Goal: Information Seeking & Learning: Learn about a topic

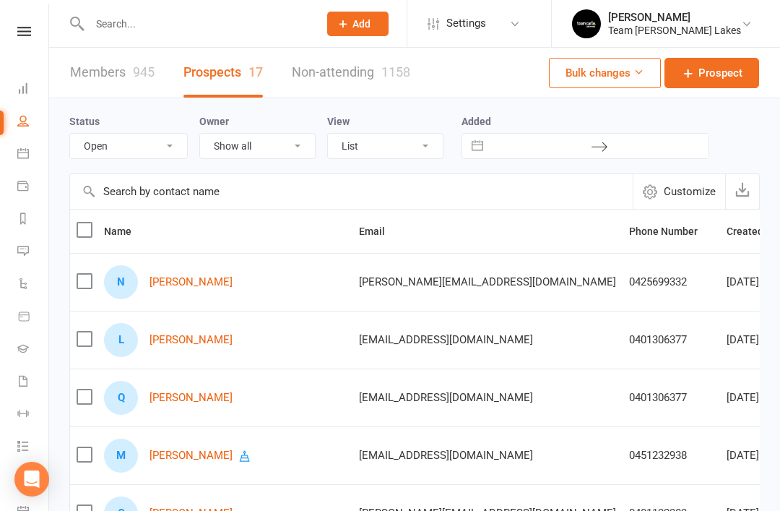
select select "Open"
select select "50"
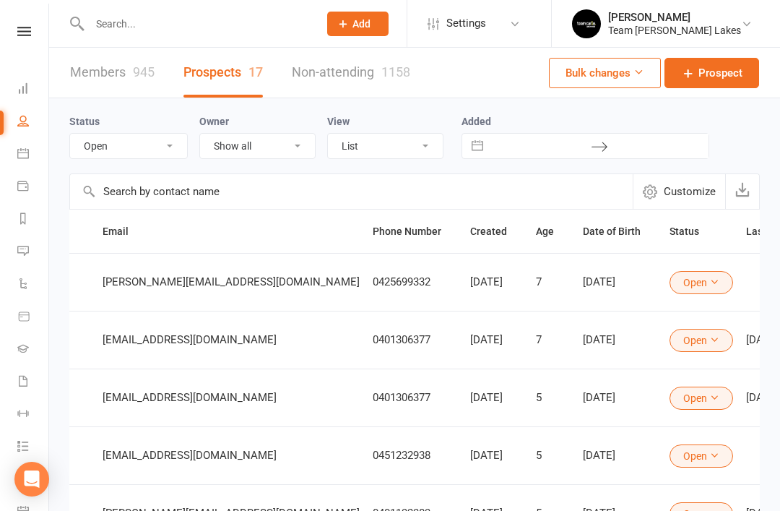
click at [260, 25] on input "text" at bounding box center [196, 24] width 223 height 20
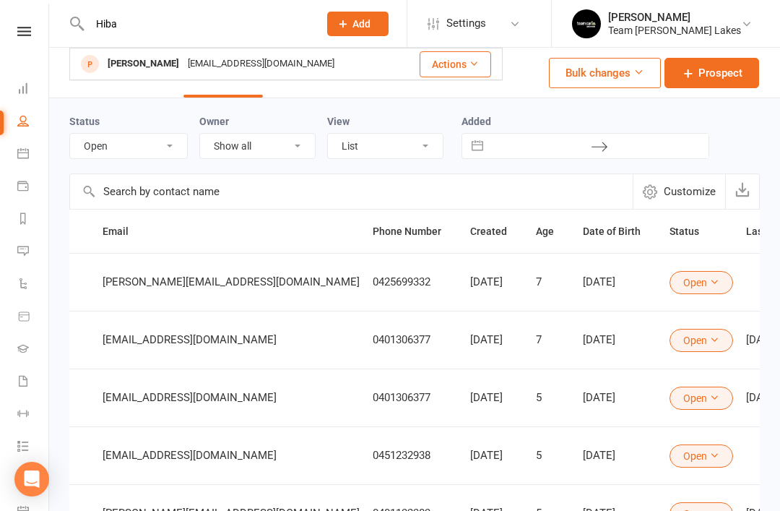
type input "Hiba"
click at [142, 64] on div "[PERSON_NAME]" at bounding box center [143, 63] width 80 height 21
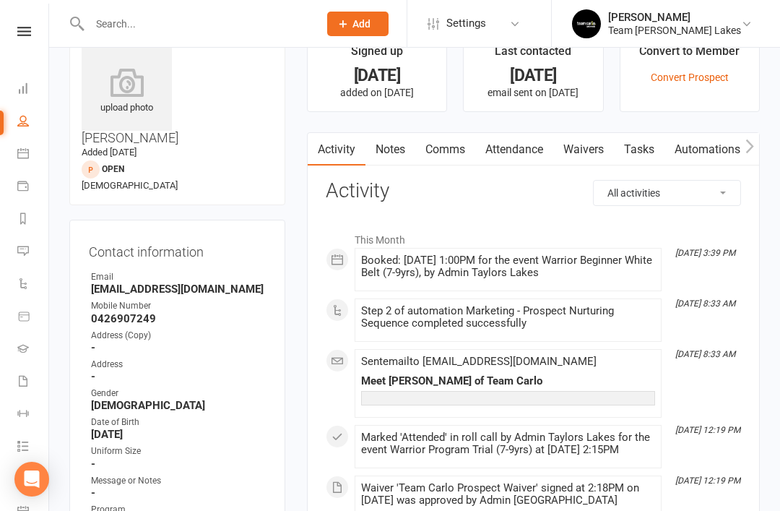
scroll to position [40, 0]
click at [397, 149] on link "Notes" at bounding box center [391, 148] width 50 height 33
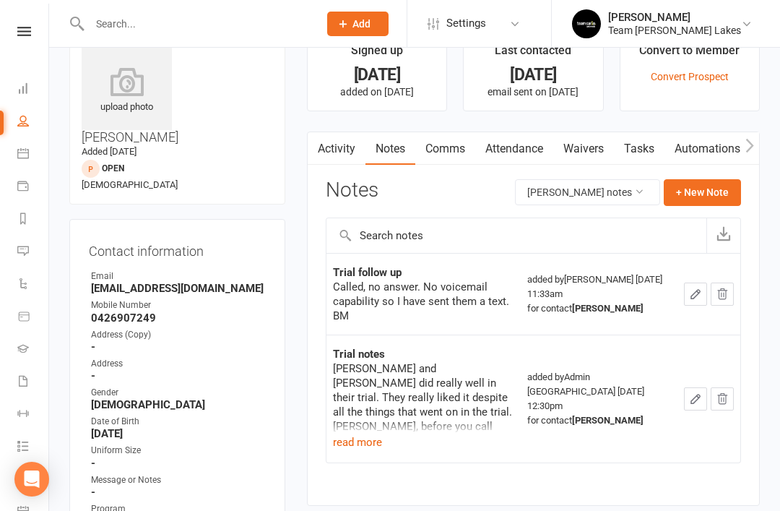
click at [350, 434] on button "read more" at bounding box center [357, 442] width 49 height 17
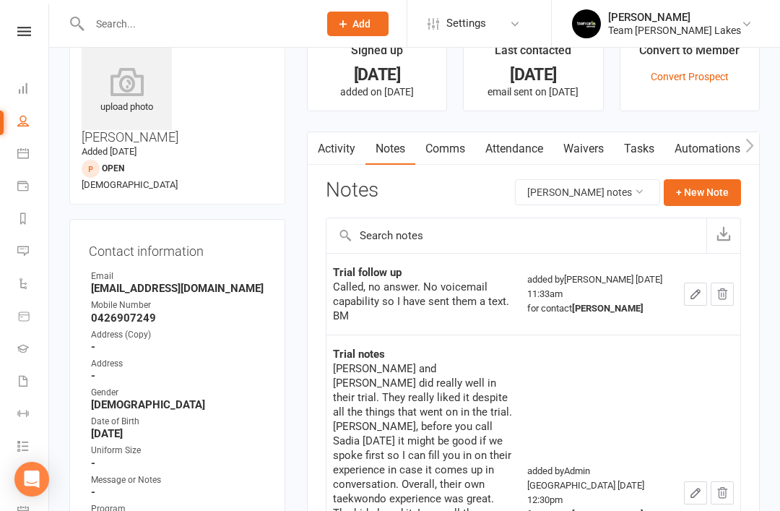
click at [341, 149] on link "Activity" at bounding box center [337, 148] width 58 height 33
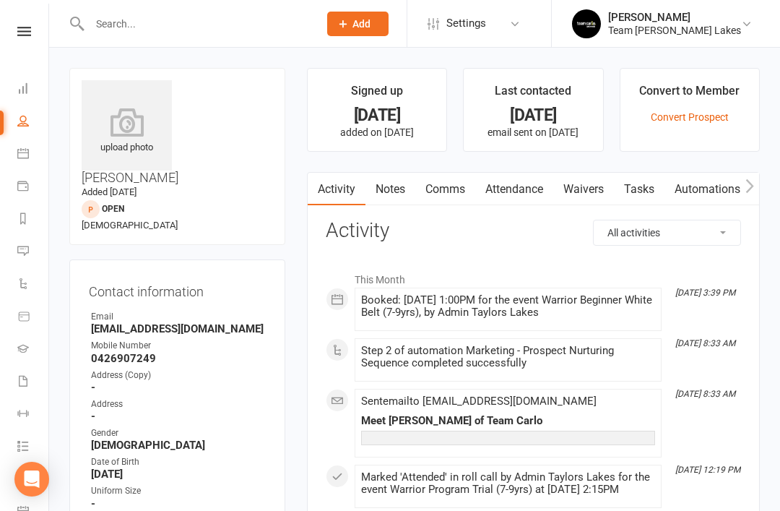
click at [392, 192] on link "Notes" at bounding box center [391, 189] width 50 height 33
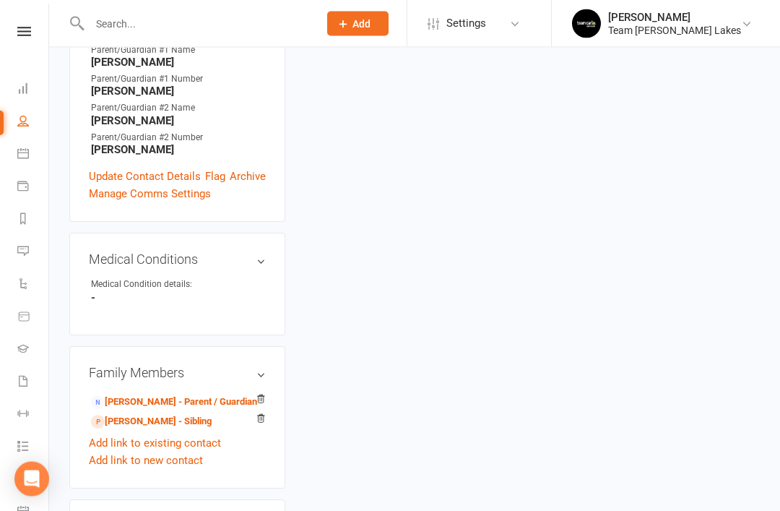
scroll to position [557, 0]
click at [165, 414] on link "[PERSON_NAME] - Sibling" at bounding box center [151, 421] width 121 height 15
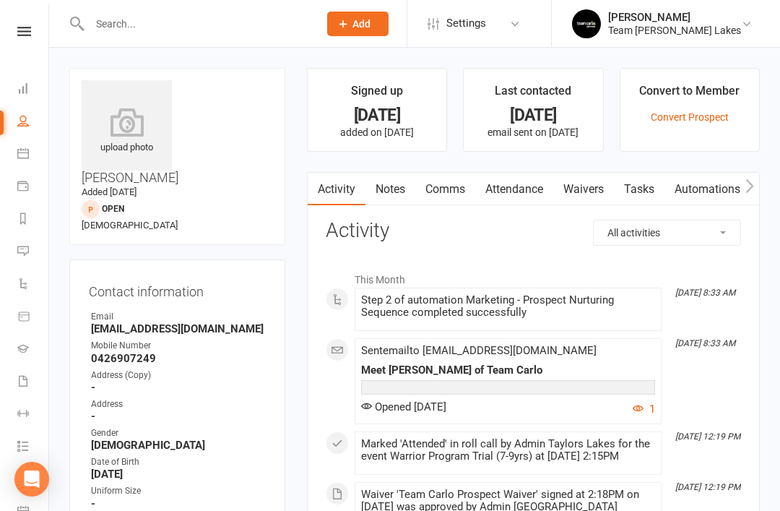
click at [401, 186] on link "Notes" at bounding box center [391, 189] width 50 height 33
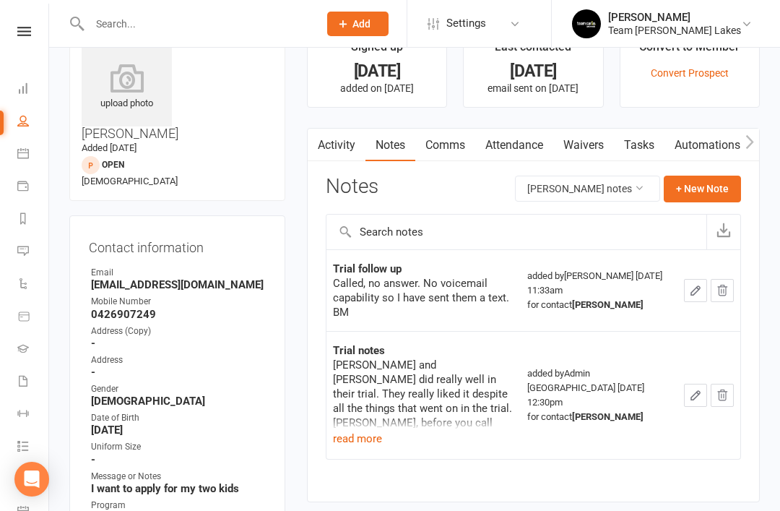
scroll to position [46, 0]
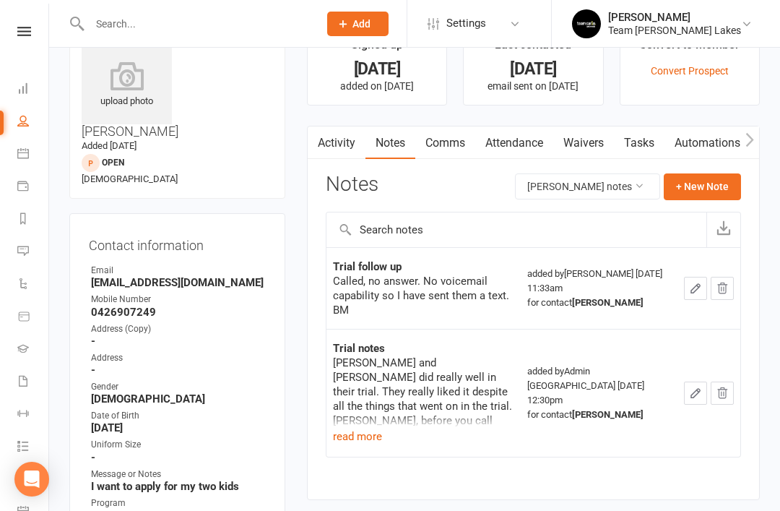
click at [343, 147] on link "Activity" at bounding box center [337, 142] width 58 height 33
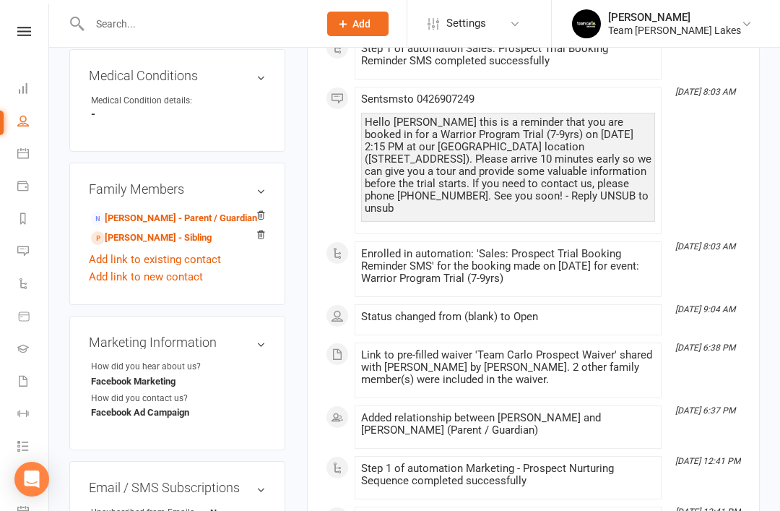
scroll to position [739, 0]
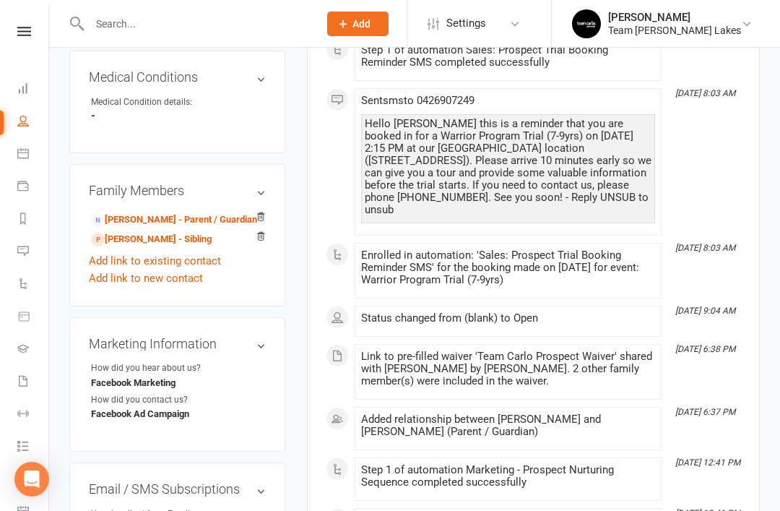
click at [192, 212] on link "[PERSON_NAME] - Parent / Guardian" at bounding box center [174, 219] width 166 height 15
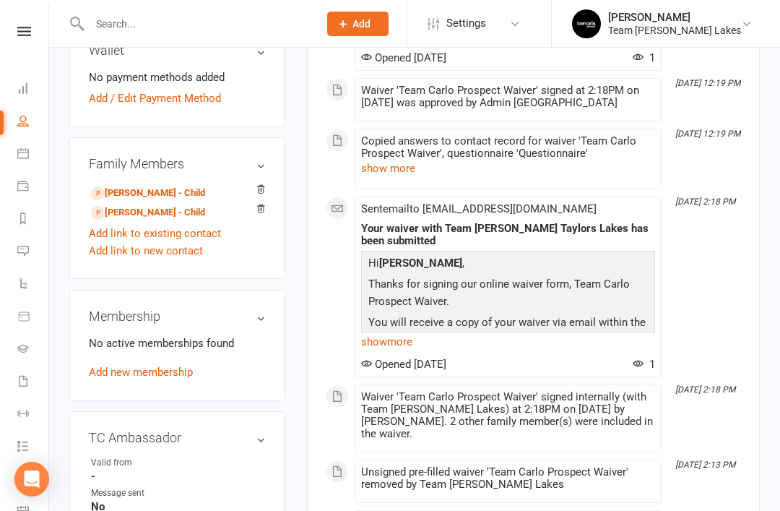
scroll to position [563, 0]
click at [26, 165] on link "Calendar" at bounding box center [33, 155] width 33 height 33
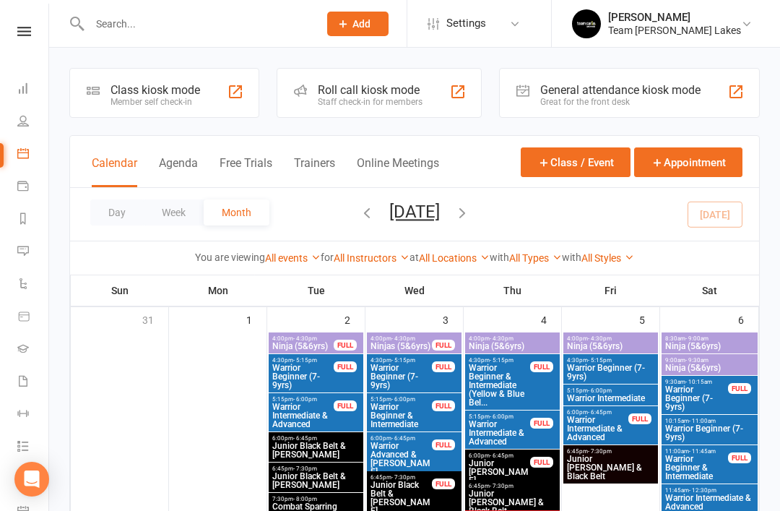
click at [27, 249] on icon at bounding box center [23, 251] width 12 height 12
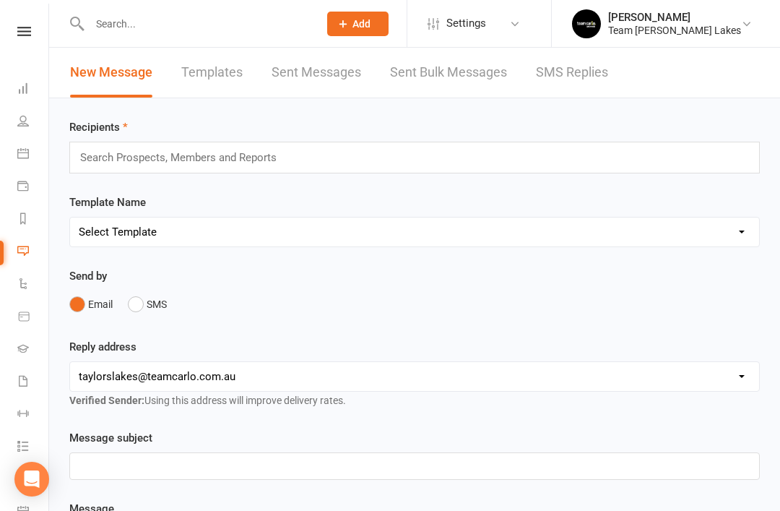
click at [592, 72] on link "SMS Replies" at bounding box center [572, 73] width 72 height 50
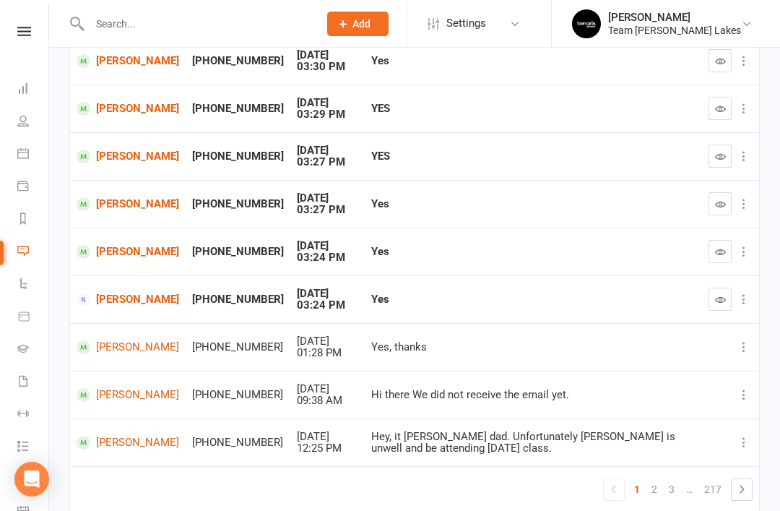
scroll to position [269, 0]
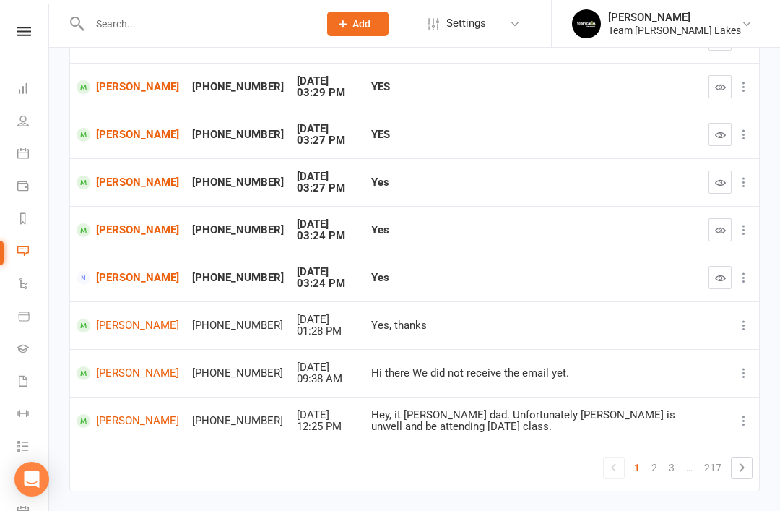
click at [656, 457] on link "2" at bounding box center [654, 467] width 17 height 20
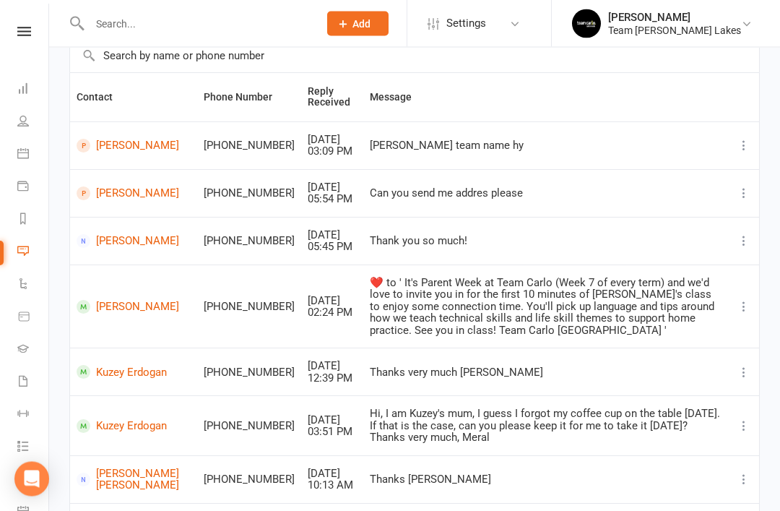
scroll to position [115, 0]
click at [105, 200] on link "[PERSON_NAME]" at bounding box center [134, 193] width 114 height 14
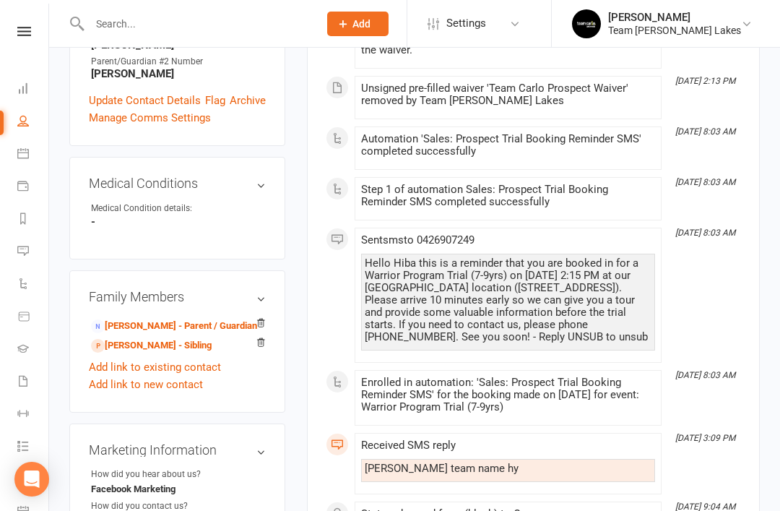
scroll to position [635, 0]
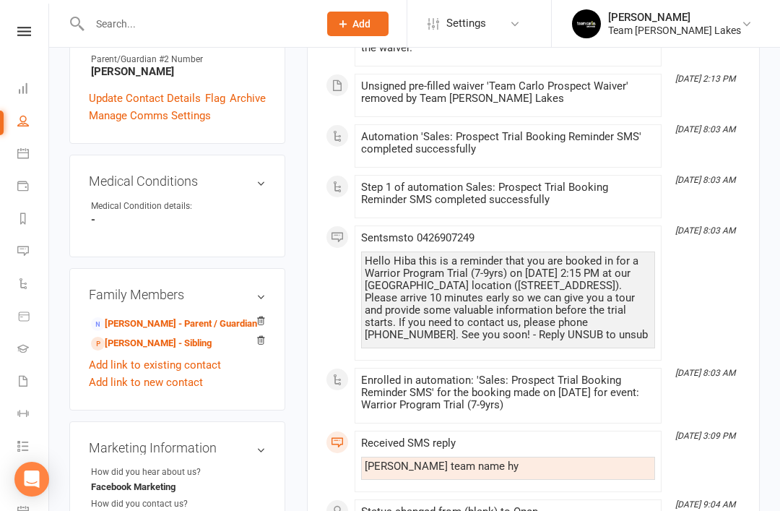
click at [22, 87] on icon at bounding box center [23, 88] width 12 height 12
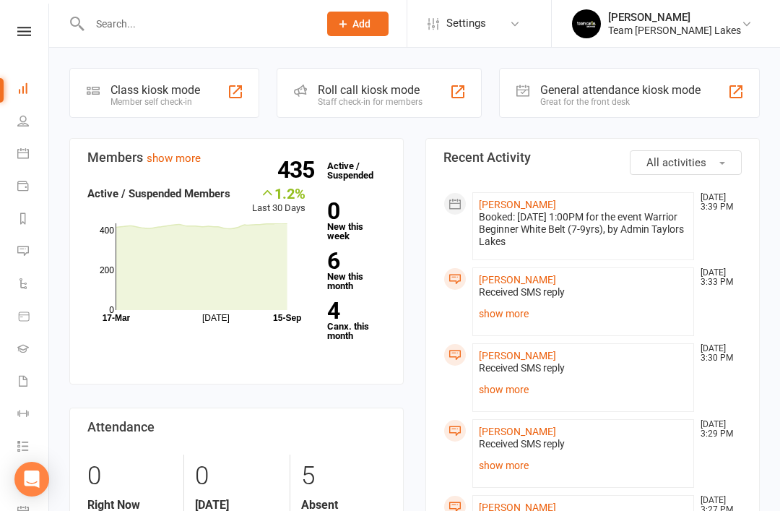
click at [519, 317] on link "show more" at bounding box center [583, 313] width 209 height 20
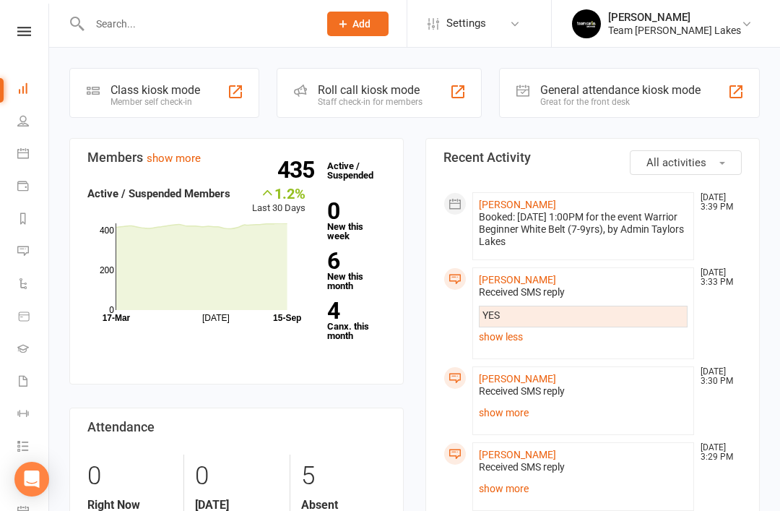
click at [523, 282] on link "[PERSON_NAME]" at bounding box center [517, 280] width 77 height 12
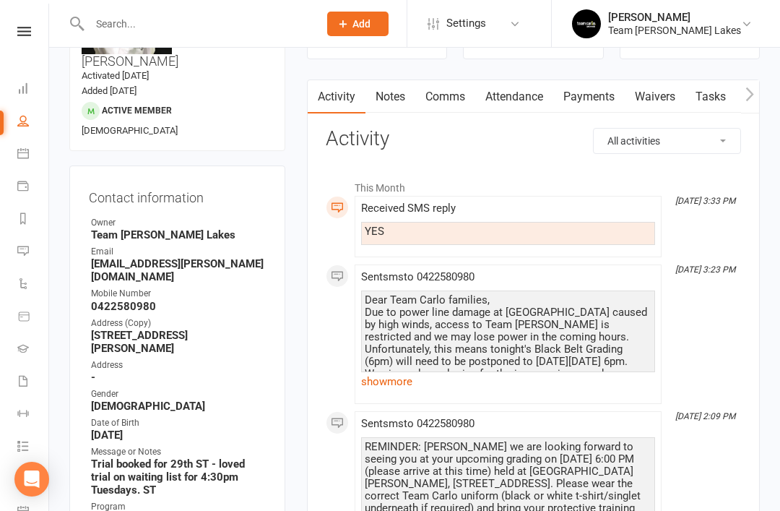
scroll to position [120, 0]
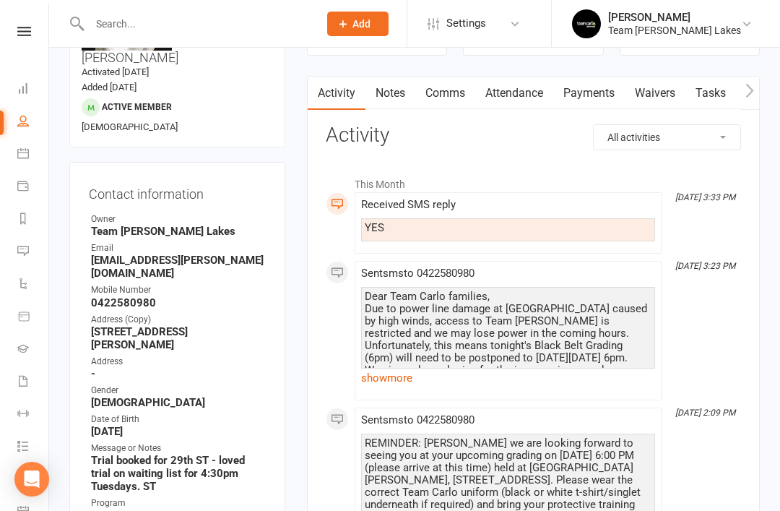
click at [389, 381] on link "show more" at bounding box center [508, 378] width 294 height 20
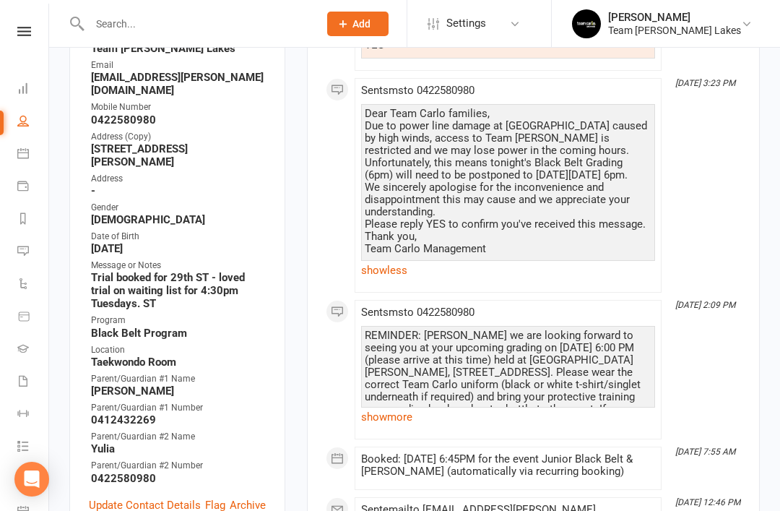
scroll to position [349, 0]
